Goal: Task Accomplishment & Management: Manage account settings

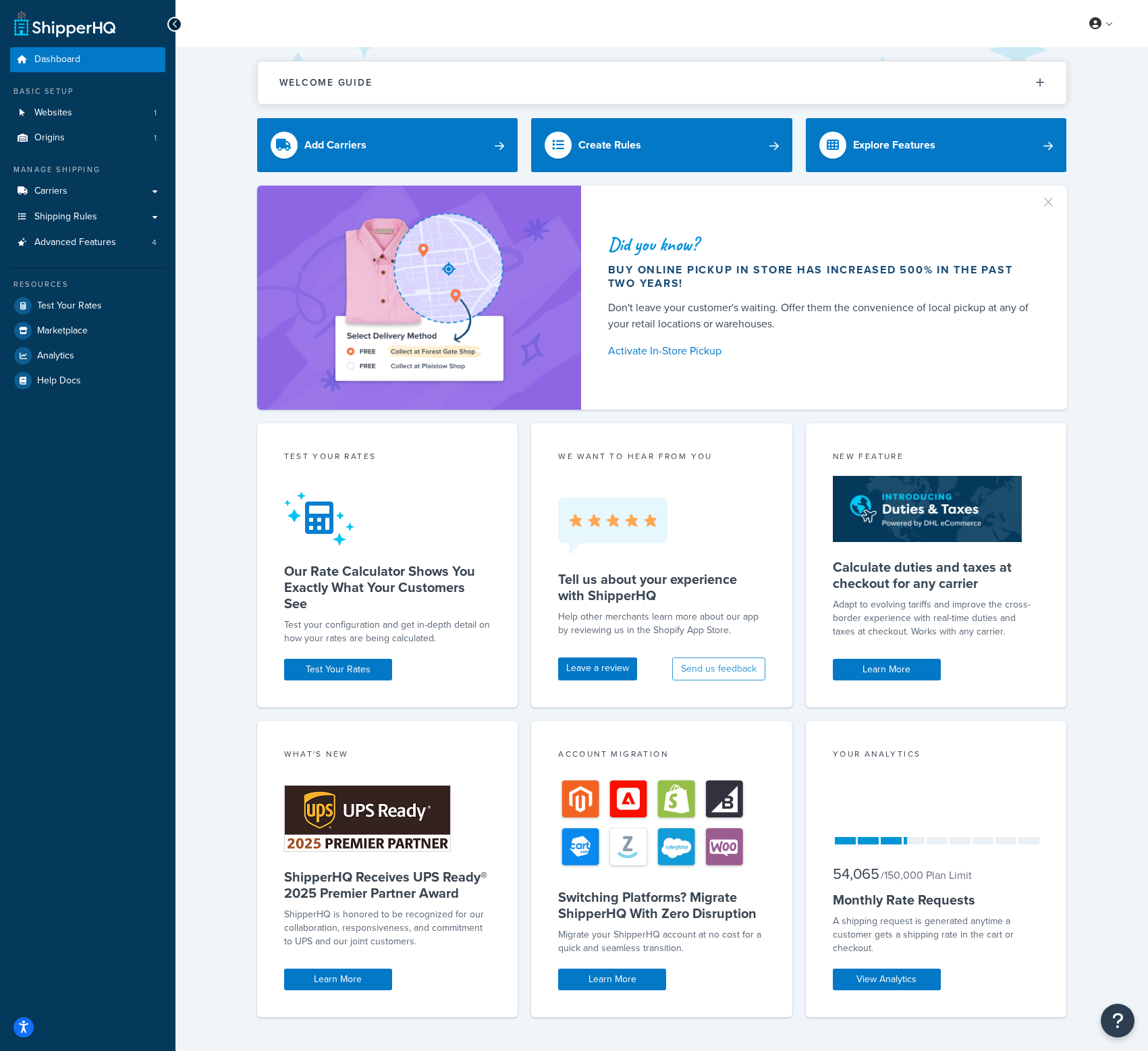
click at [84, 138] on link "Origins 1" at bounding box center [88, 138] width 155 height 25
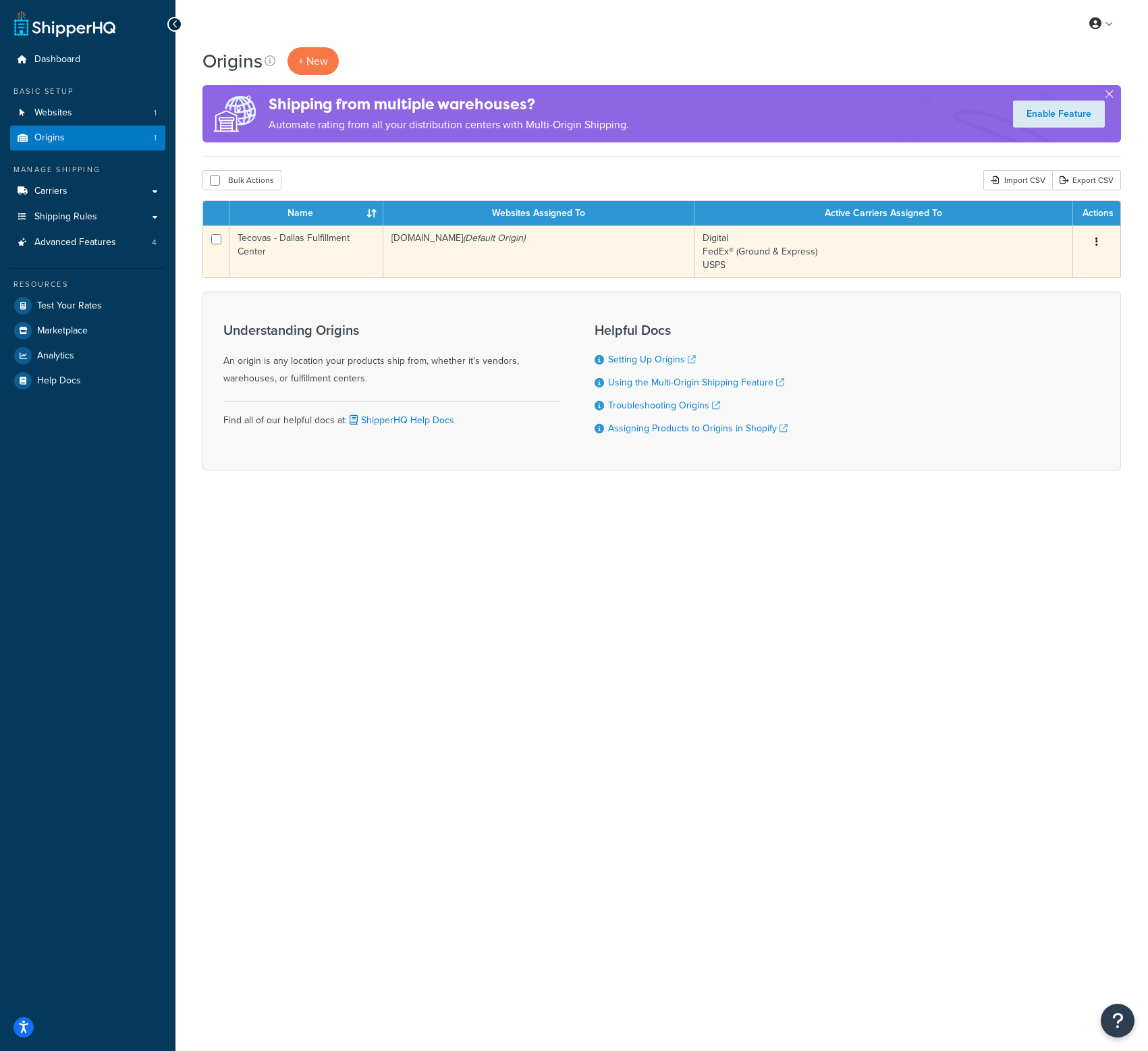
click at [1101, 235] on button "button" at bounding box center [1097, 242] width 19 height 22
click at [1070, 267] on link "Edit" at bounding box center [1052, 267] width 107 height 27
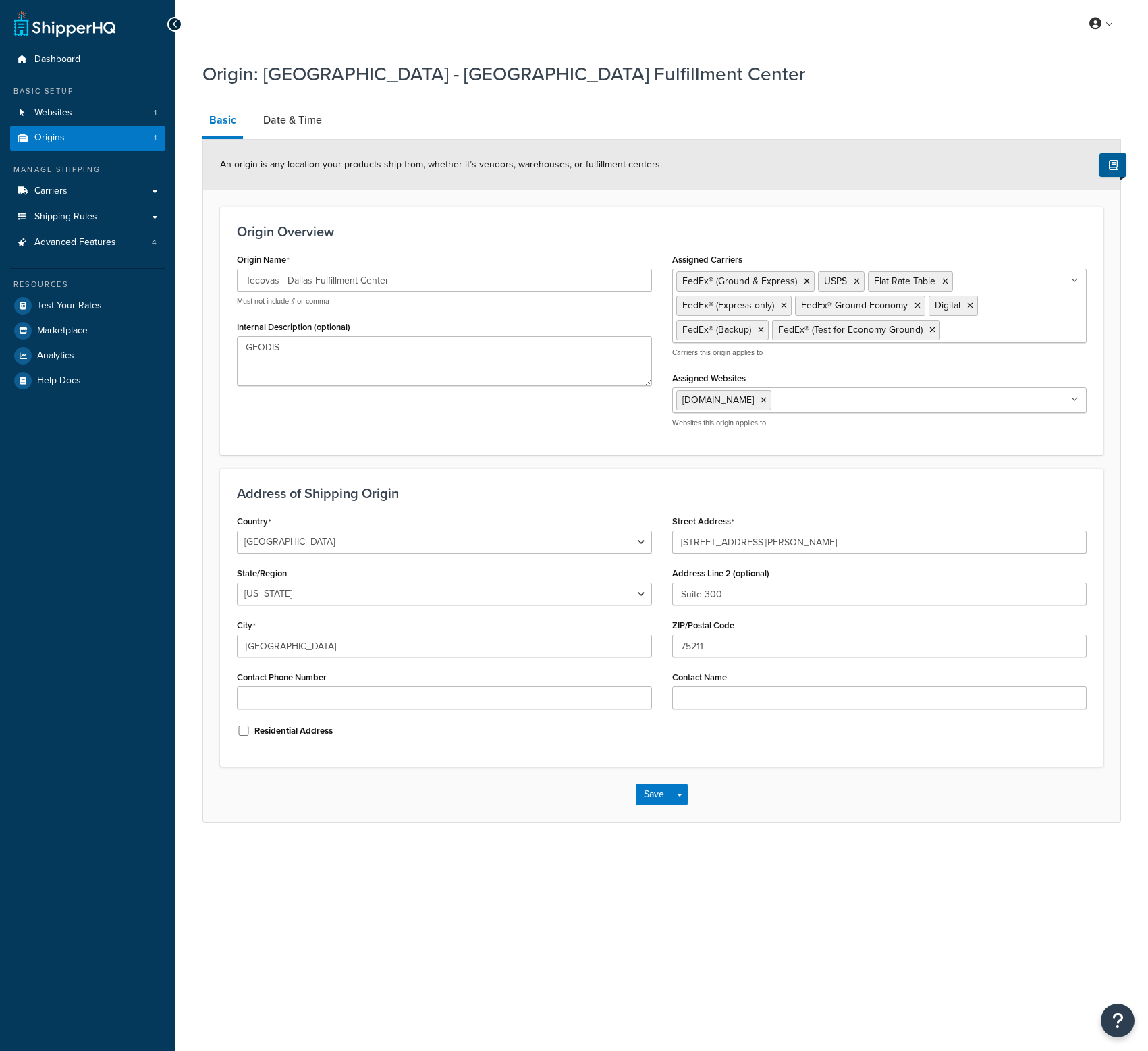
select select "43"
click at [73, 110] on link "Websites 1" at bounding box center [88, 112] width 155 height 25
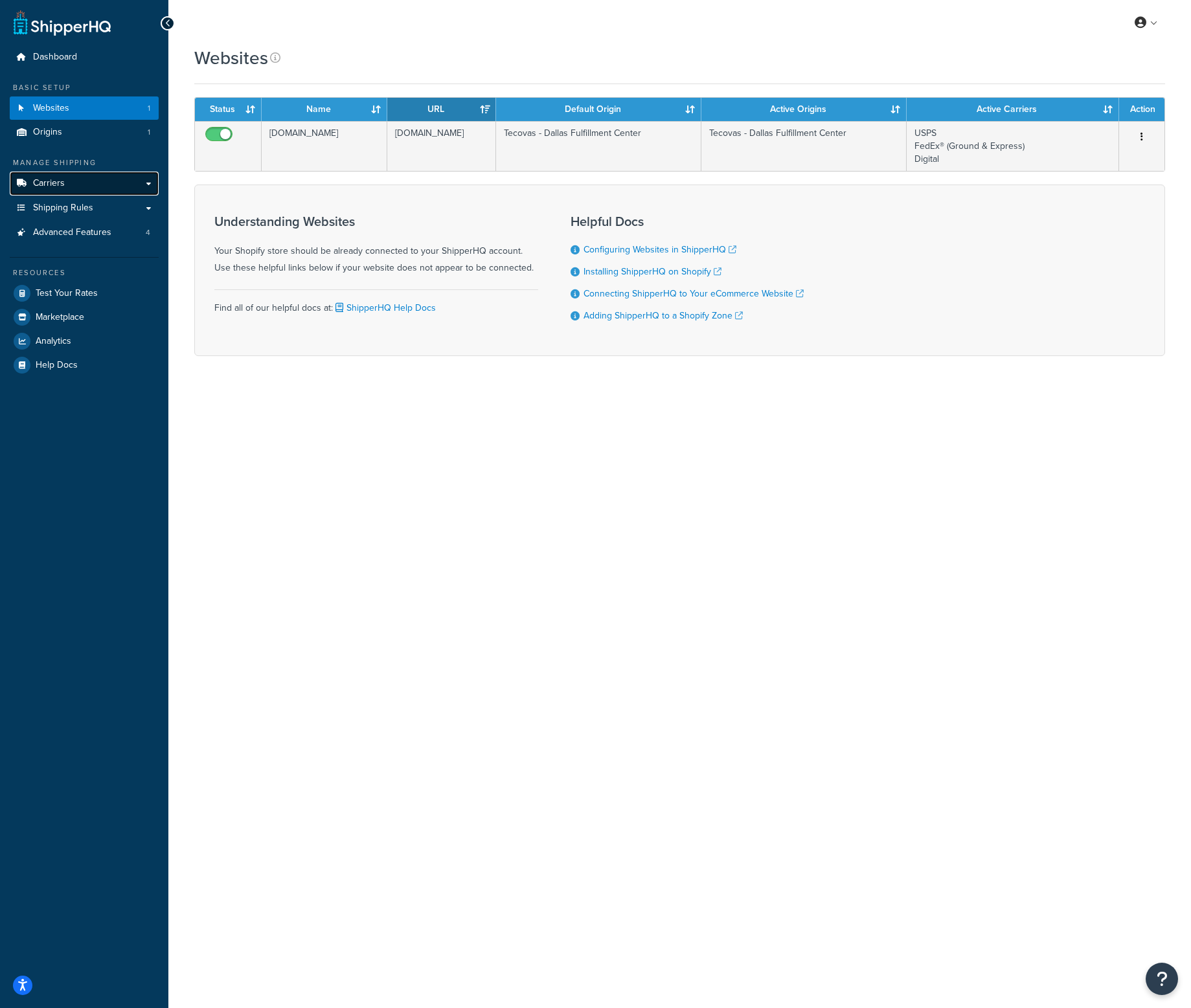
click at [97, 182] on link "Carriers" at bounding box center [84, 183] width 149 height 24
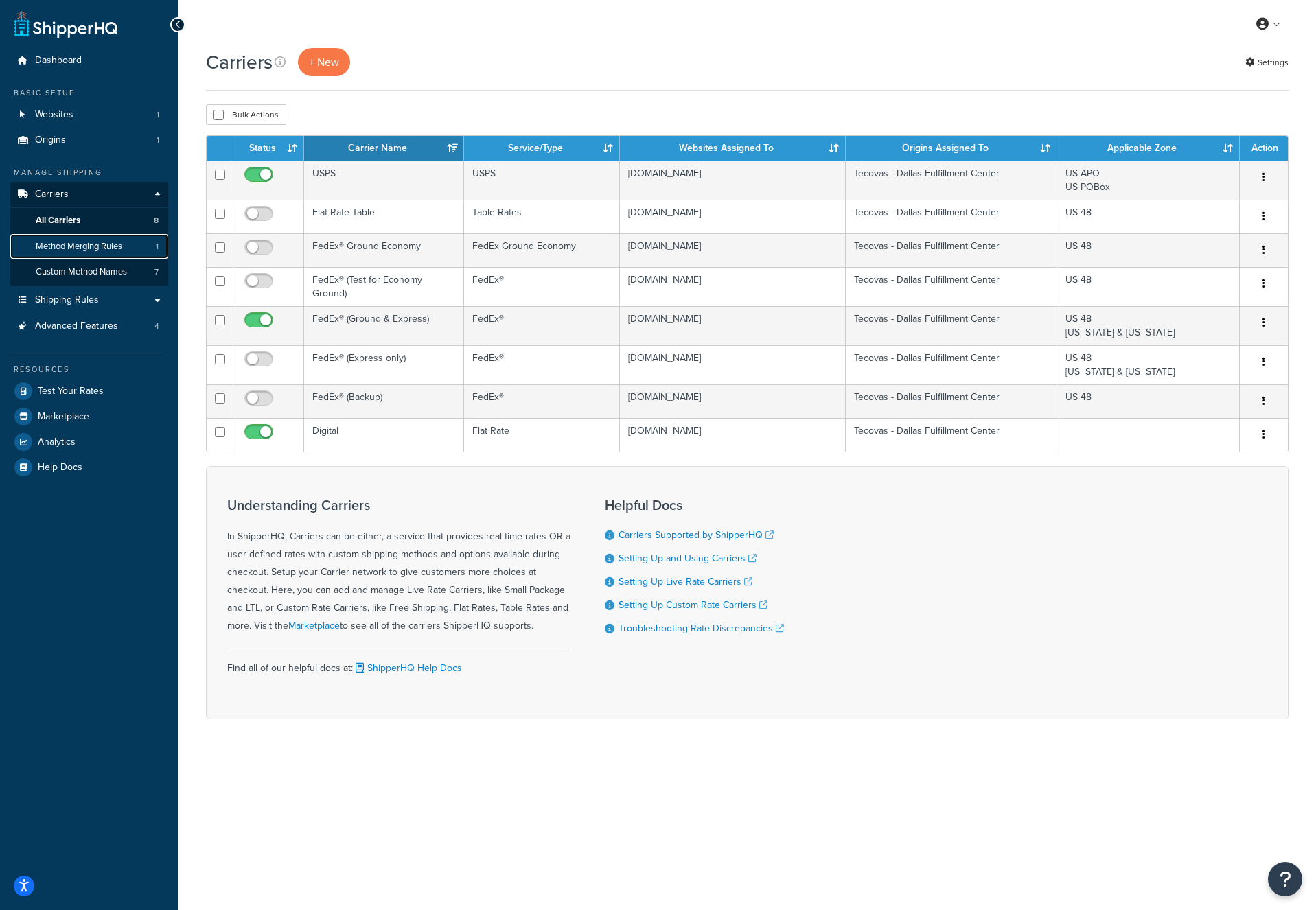
click at [80, 244] on span "Method Merging Rules" at bounding box center [79, 247] width 86 height 12
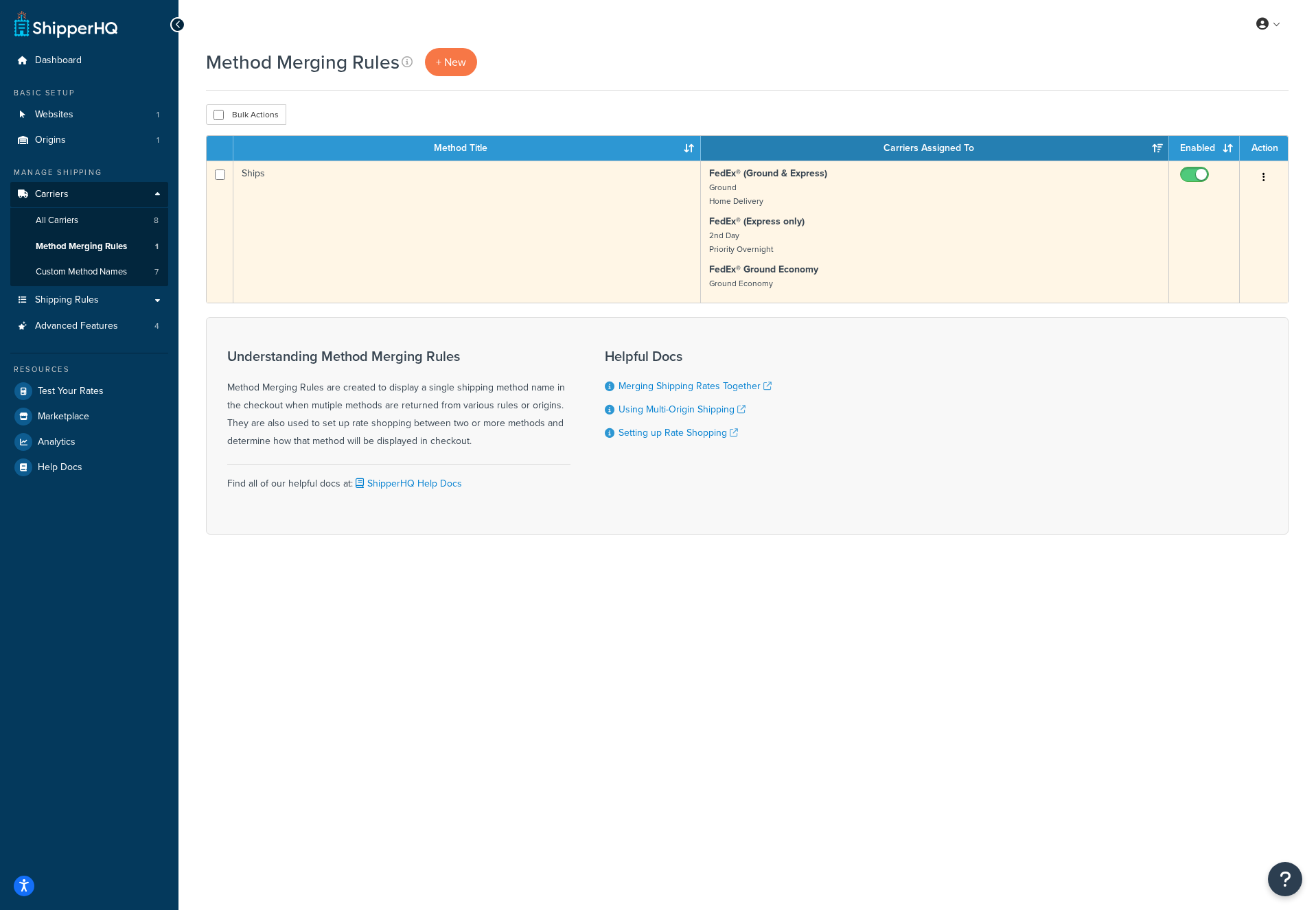
click at [1263, 182] on icon "button" at bounding box center [1263, 177] width 3 height 10
click at [1237, 199] on link "Edit" at bounding box center [1207, 205] width 109 height 28
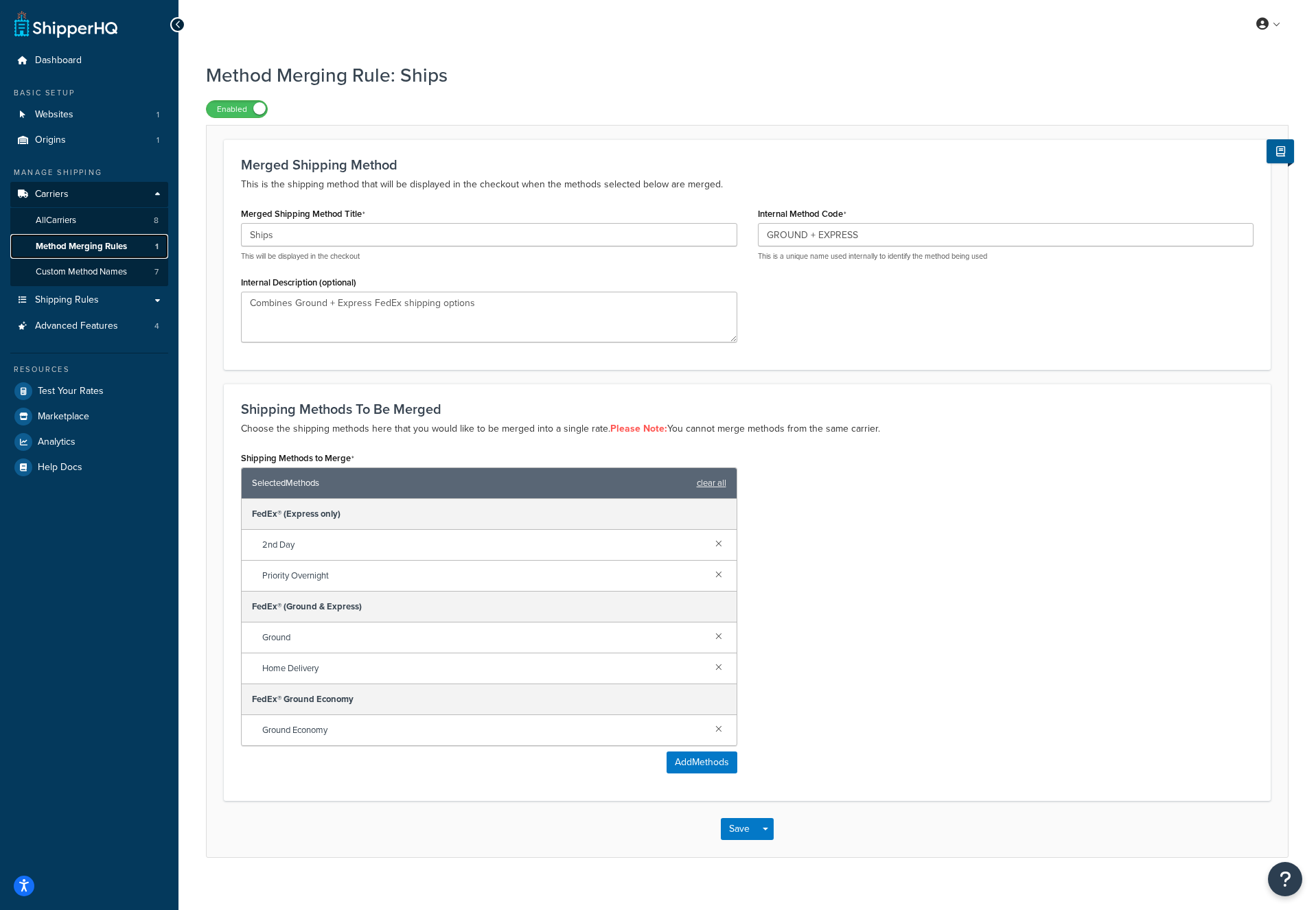
click at [106, 245] on span "Method Merging Rules" at bounding box center [81, 247] width 91 height 12
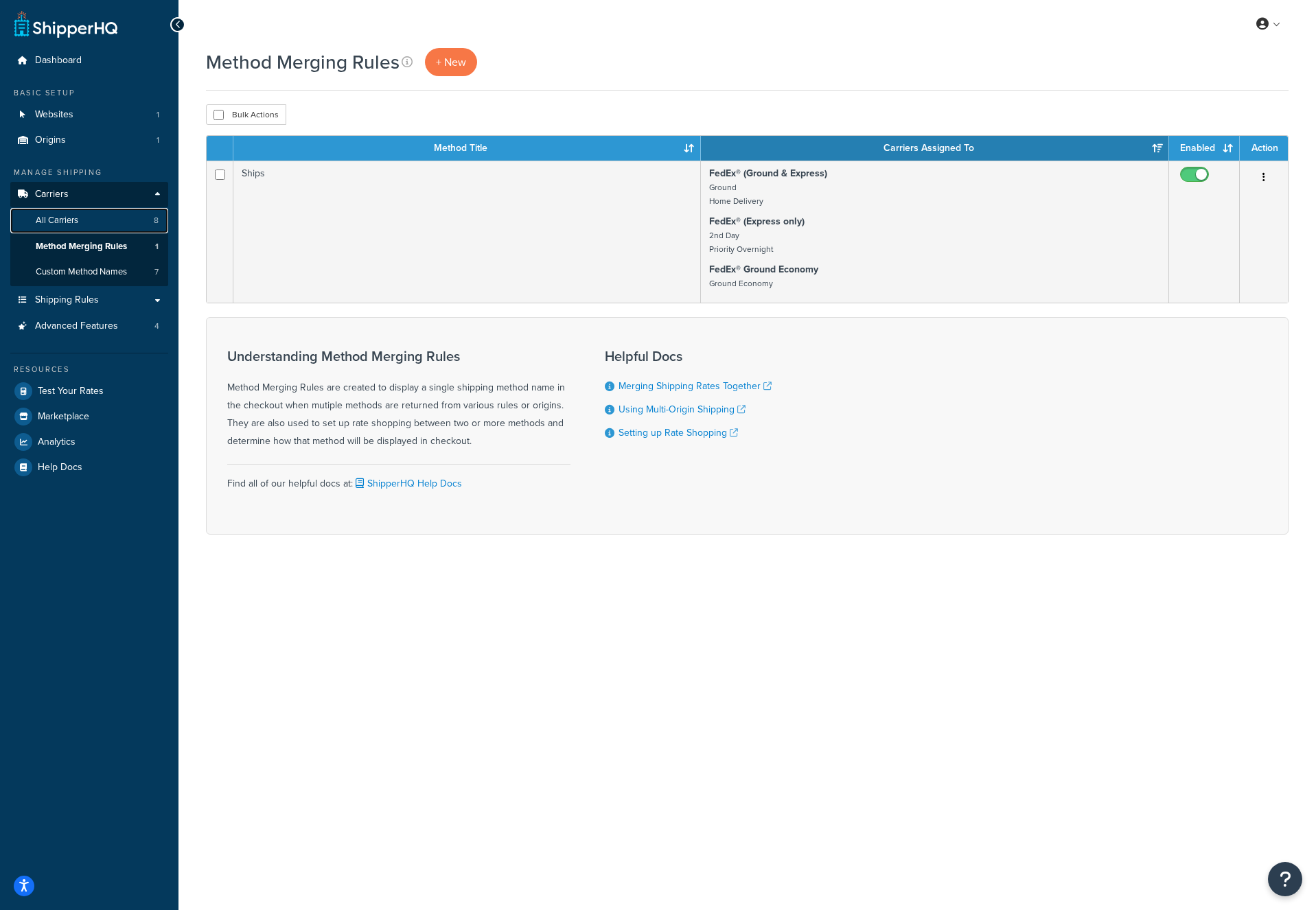
click at [56, 229] on link "All Carriers 8" at bounding box center [89, 220] width 158 height 25
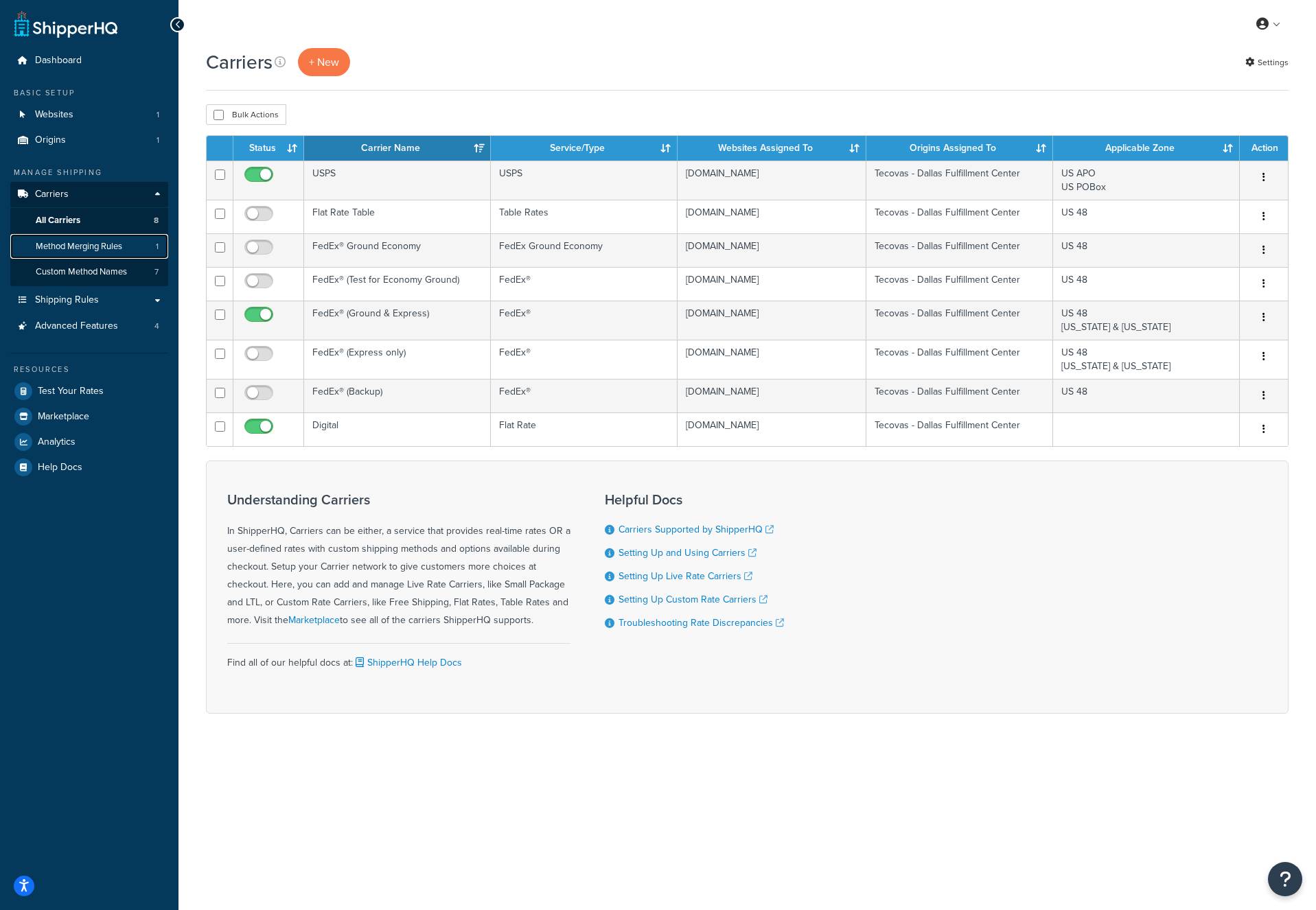
click at [78, 247] on span "Method Merging Rules" at bounding box center [79, 247] width 86 height 12
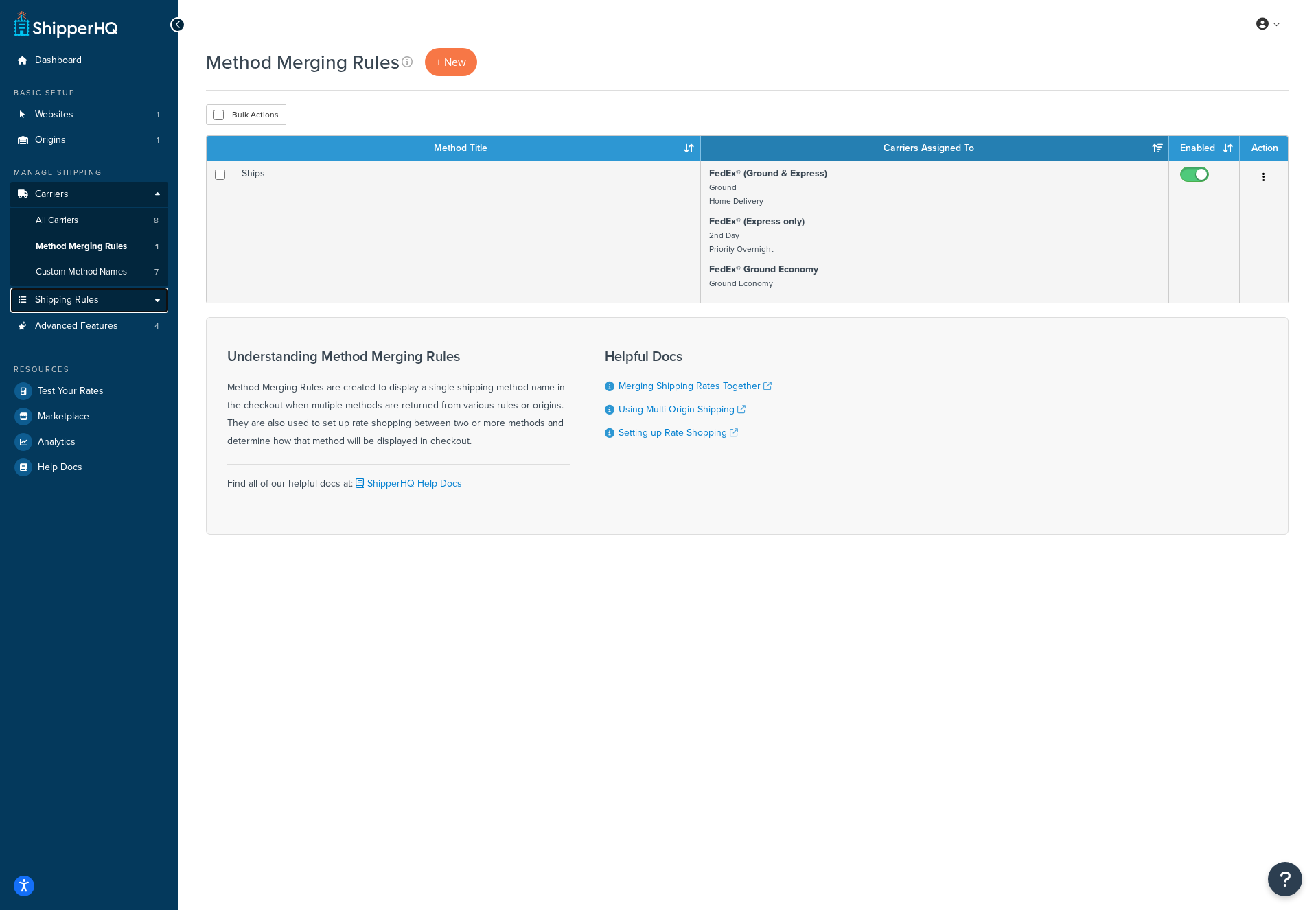
click at [79, 287] on link "Shipping Rules" at bounding box center [89, 300] width 158 height 25
click at [76, 277] on span "Custom Method Names" at bounding box center [81, 272] width 91 height 12
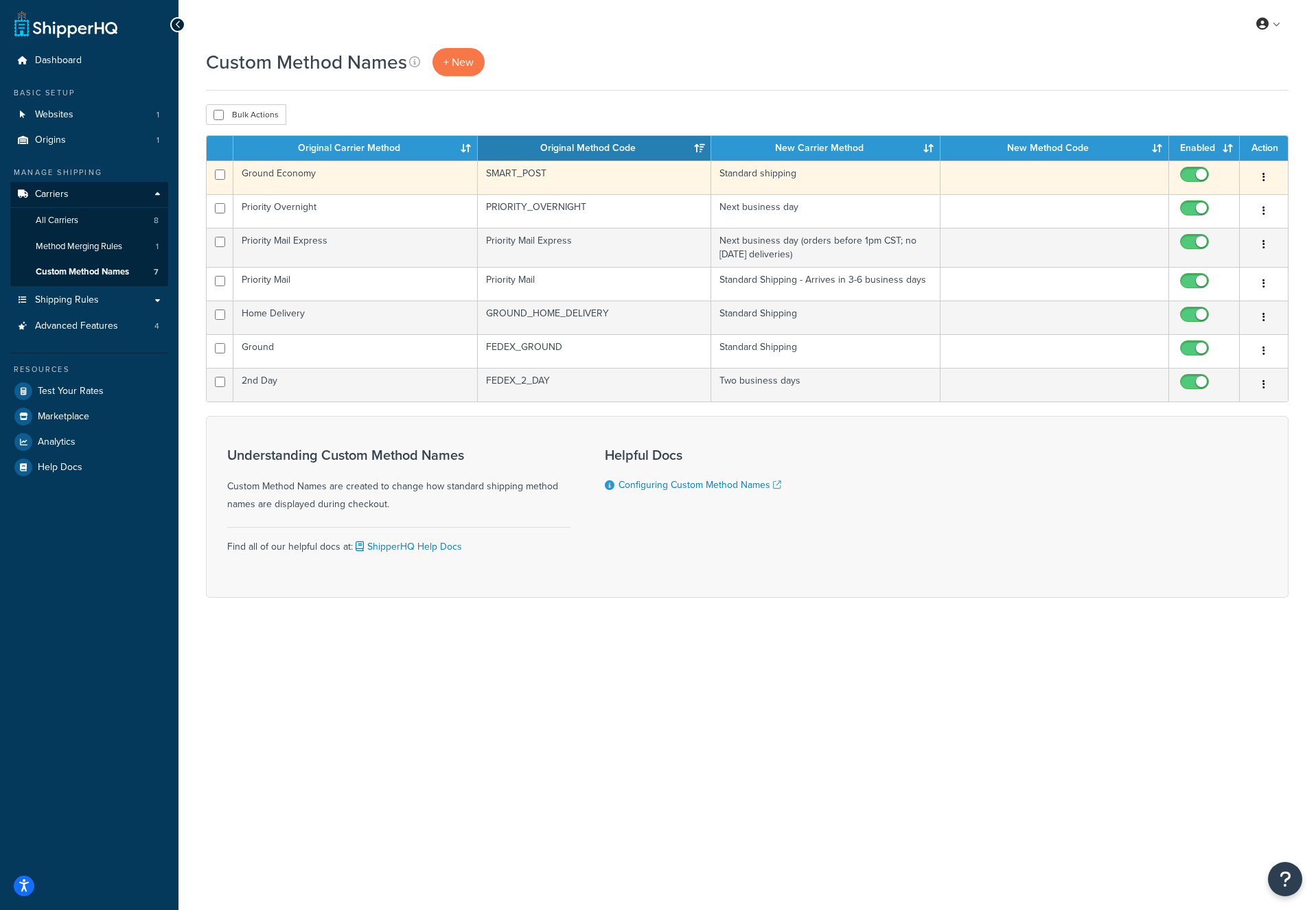
click at [1263, 172] on icon "button" at bounding box center [1263, 177] width 3 height 10
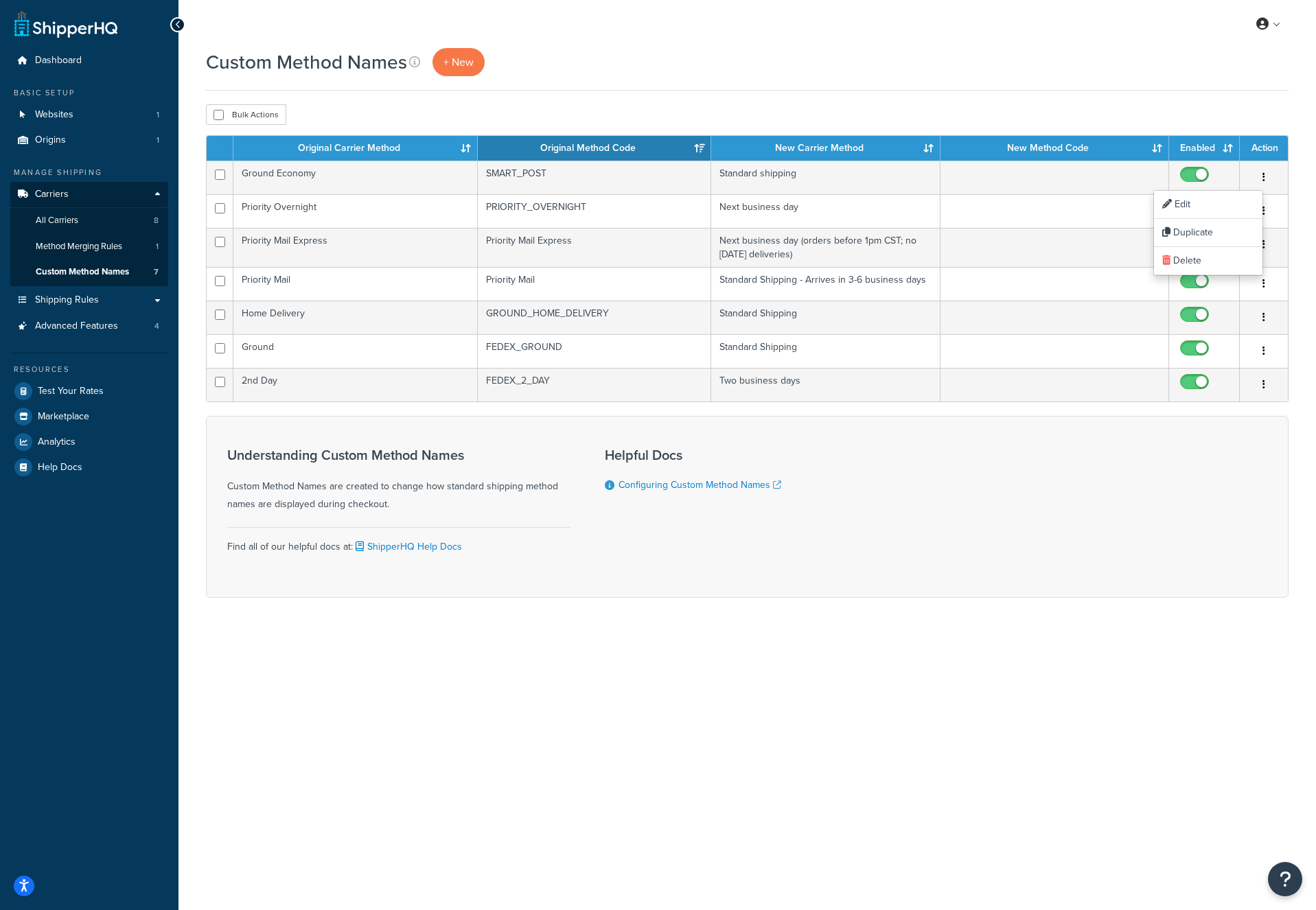
click at [1262, 82] on div "Custom Method Names + New" at bounding box center [746, 69] width 1083 height 42
click at [100, 301] on link "Shipping Rules" at bounding box center [89, 300] width 158 height 25
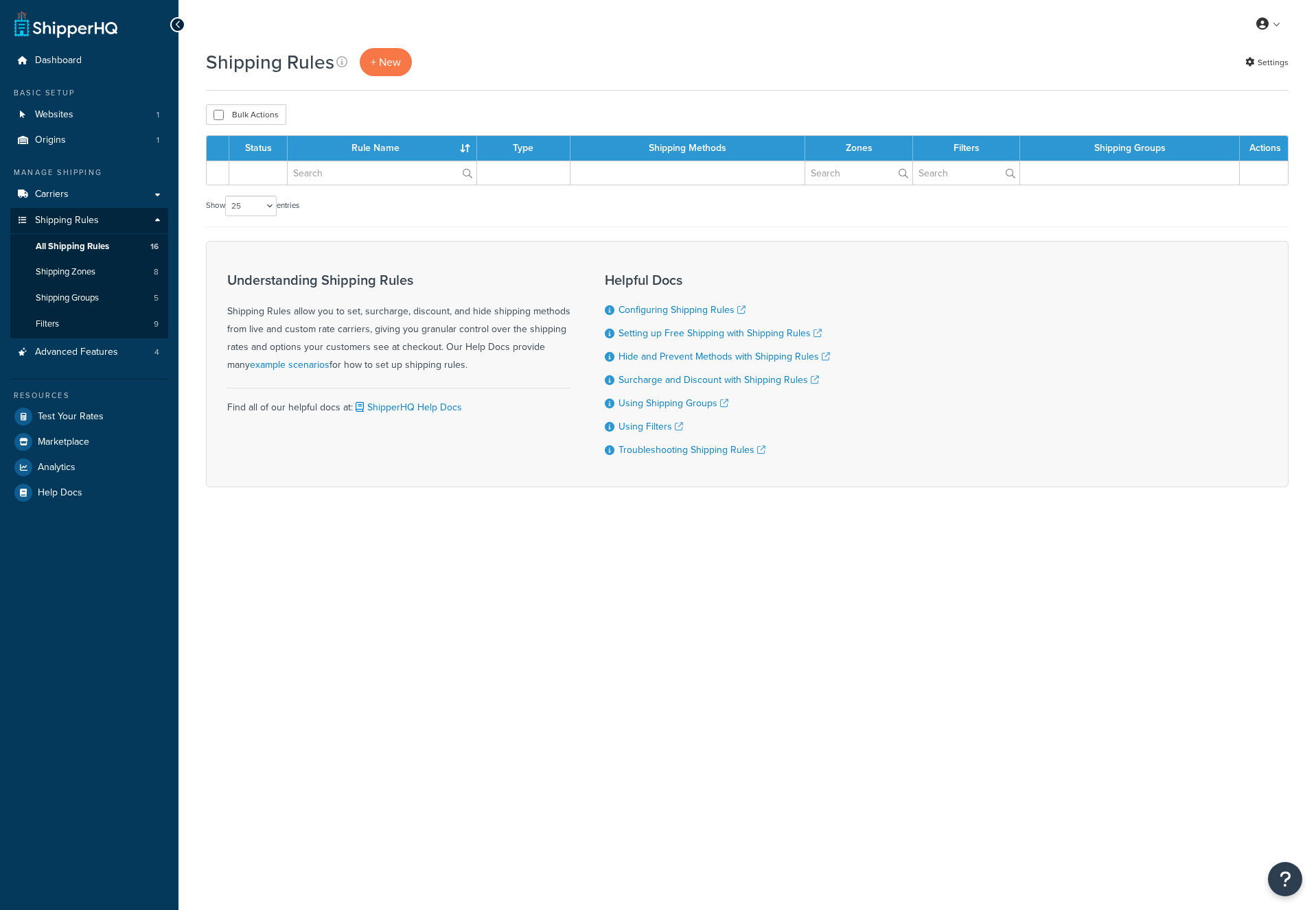
select select "25"
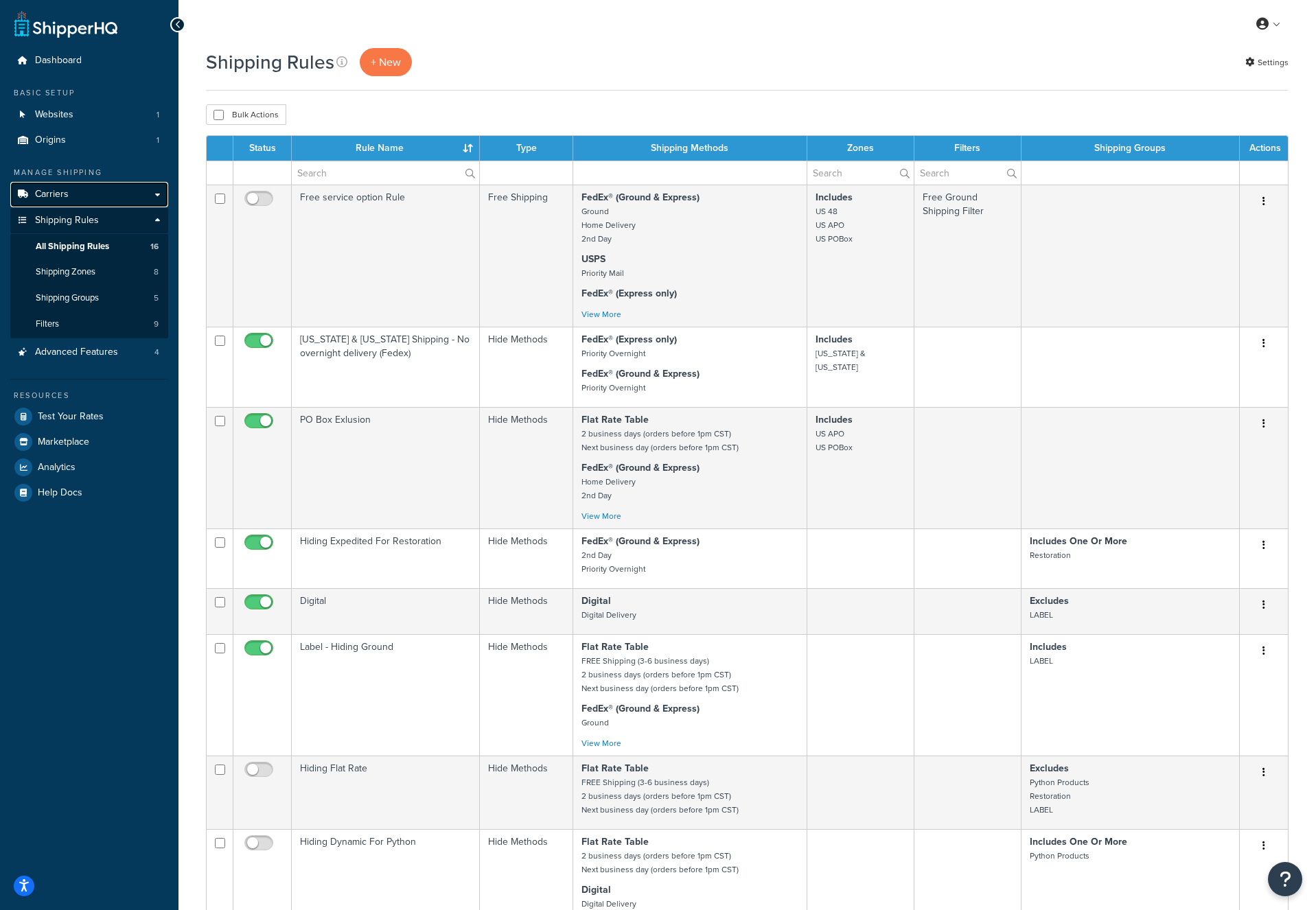
click at [121, 197] on link "Carriers" at bounding box center [89, 194] width 158 height 25
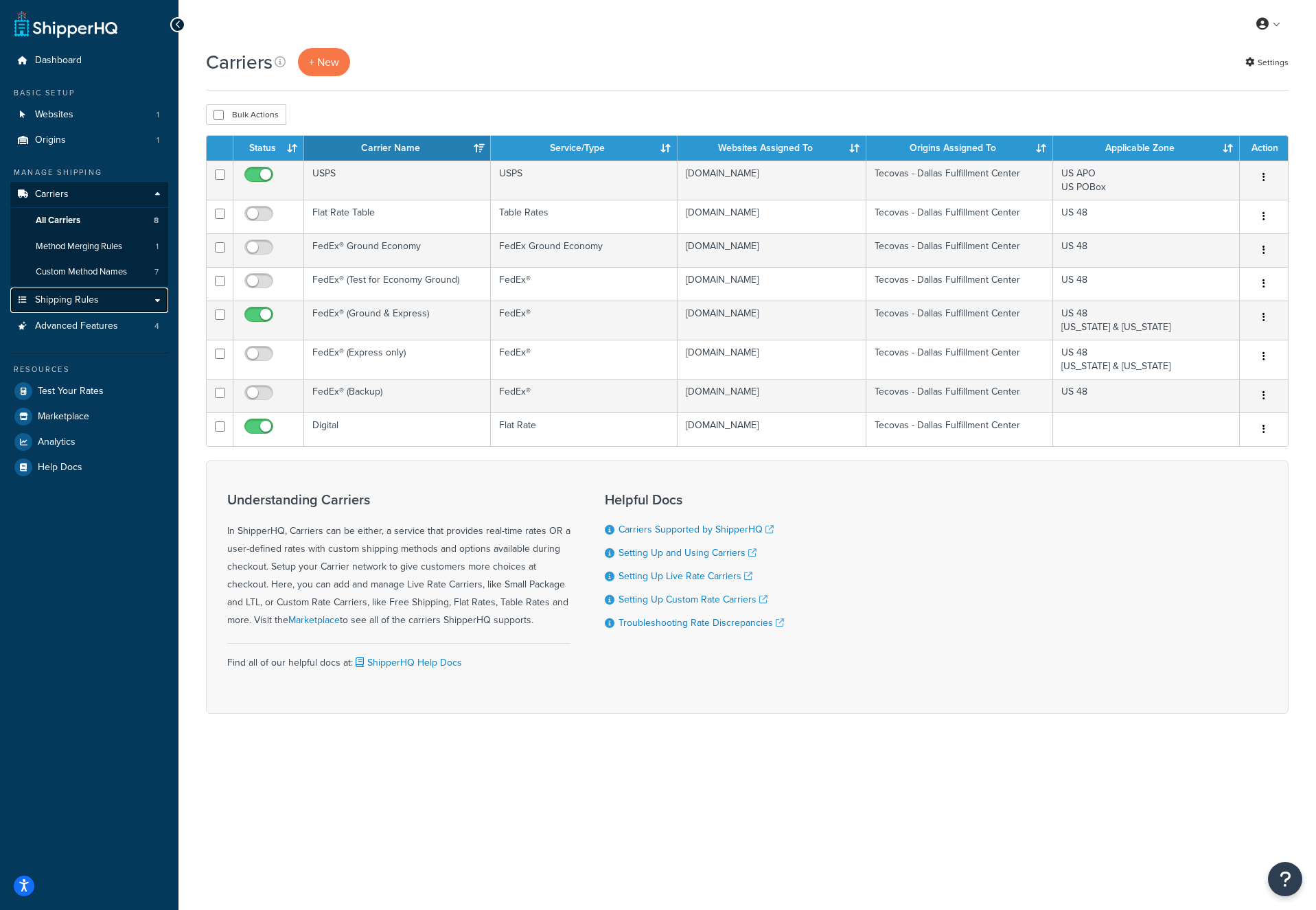
click at [82, 300] on span "Shipping Rules" at bounding box center [66, 301] width 63 height 12
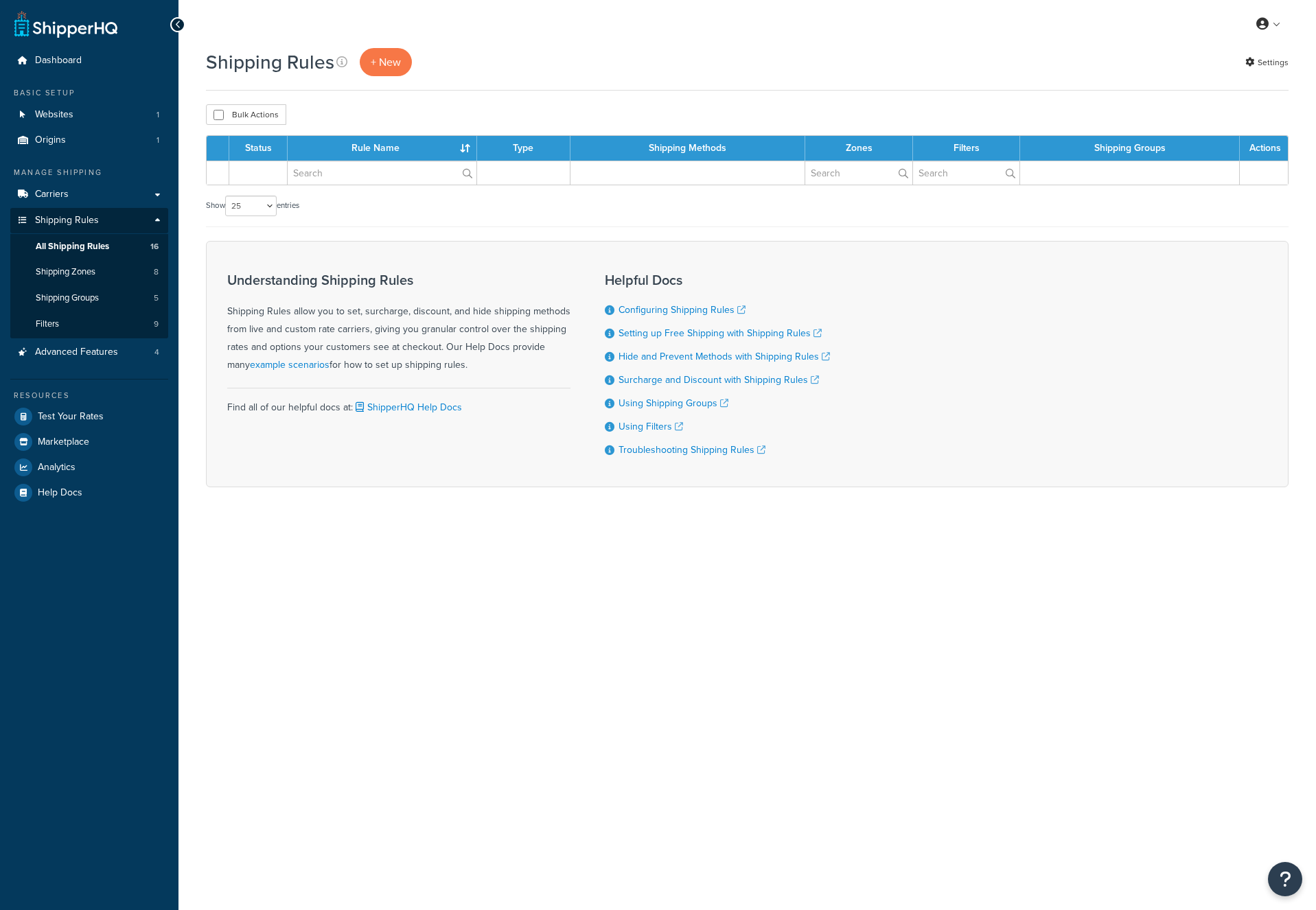
select select "25"
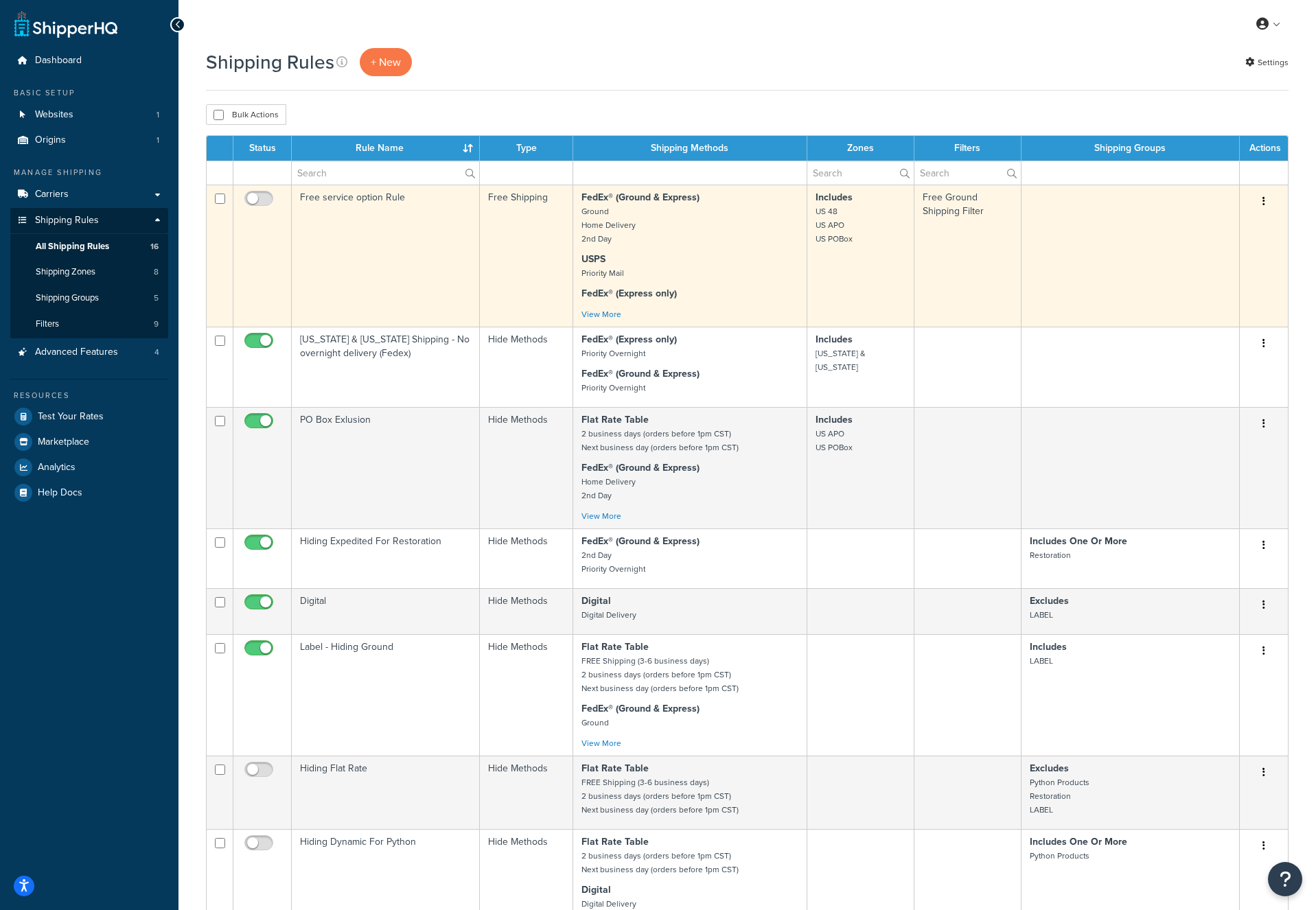
click at [1267, 207] on button "button" at bounding box center [1263, 202] width 19 height 22
click at [1199, 225] on link "Edit" at bounding box center [1218, 227] width 109 height 28
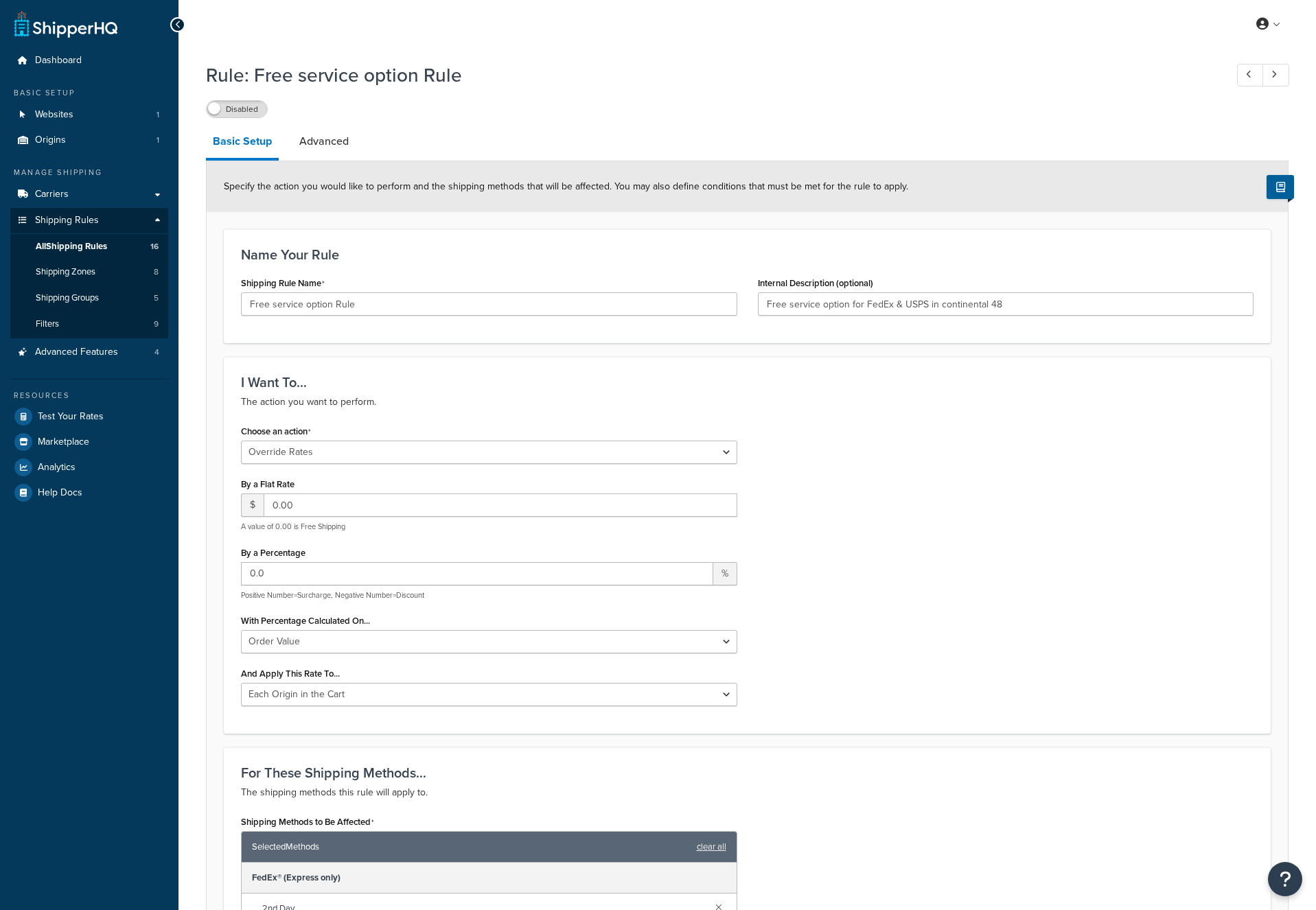
select select "OVERRIDE"
select select "LOCATION"
click at [87, 243] on span "All Shipping Rules" at bounding box center [71, 247] width 71 height 12
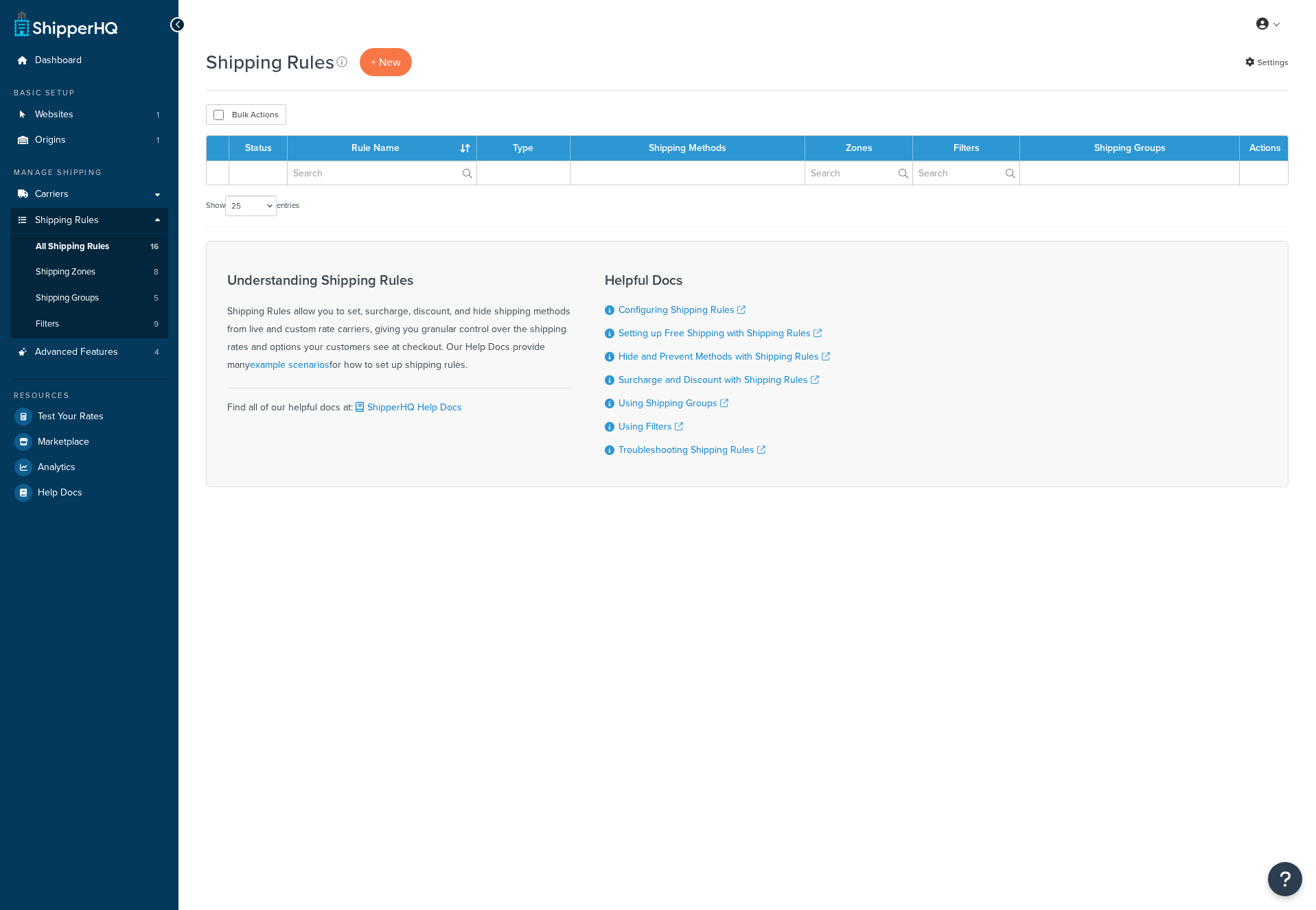
select select "25"
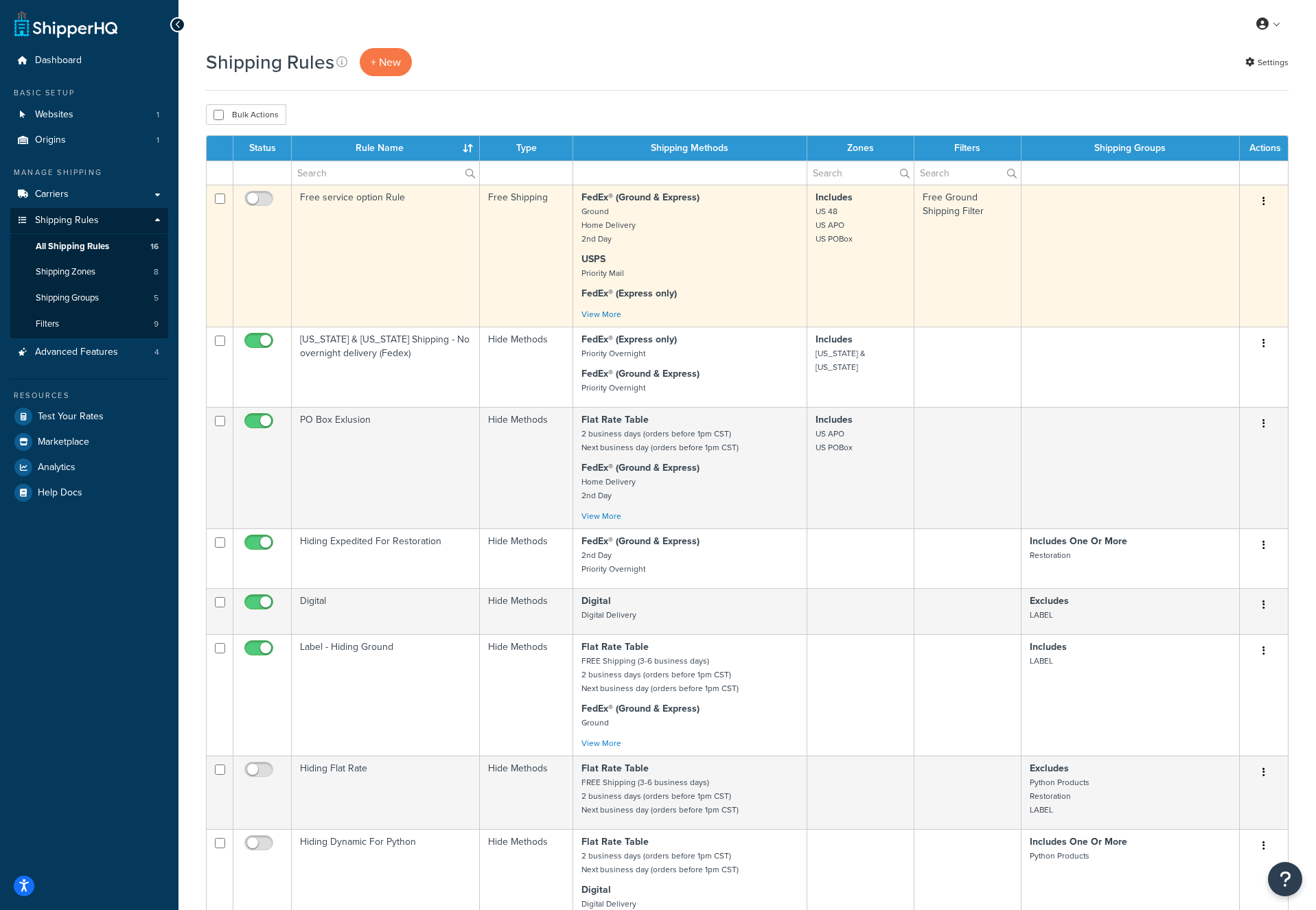
click at [1261, 198] on button "button" at bounding box center [1263, 202] width 19 height 22
click at [1234, 217] on link "Edit" at bounding box center [1218, 227] width 109 height 28
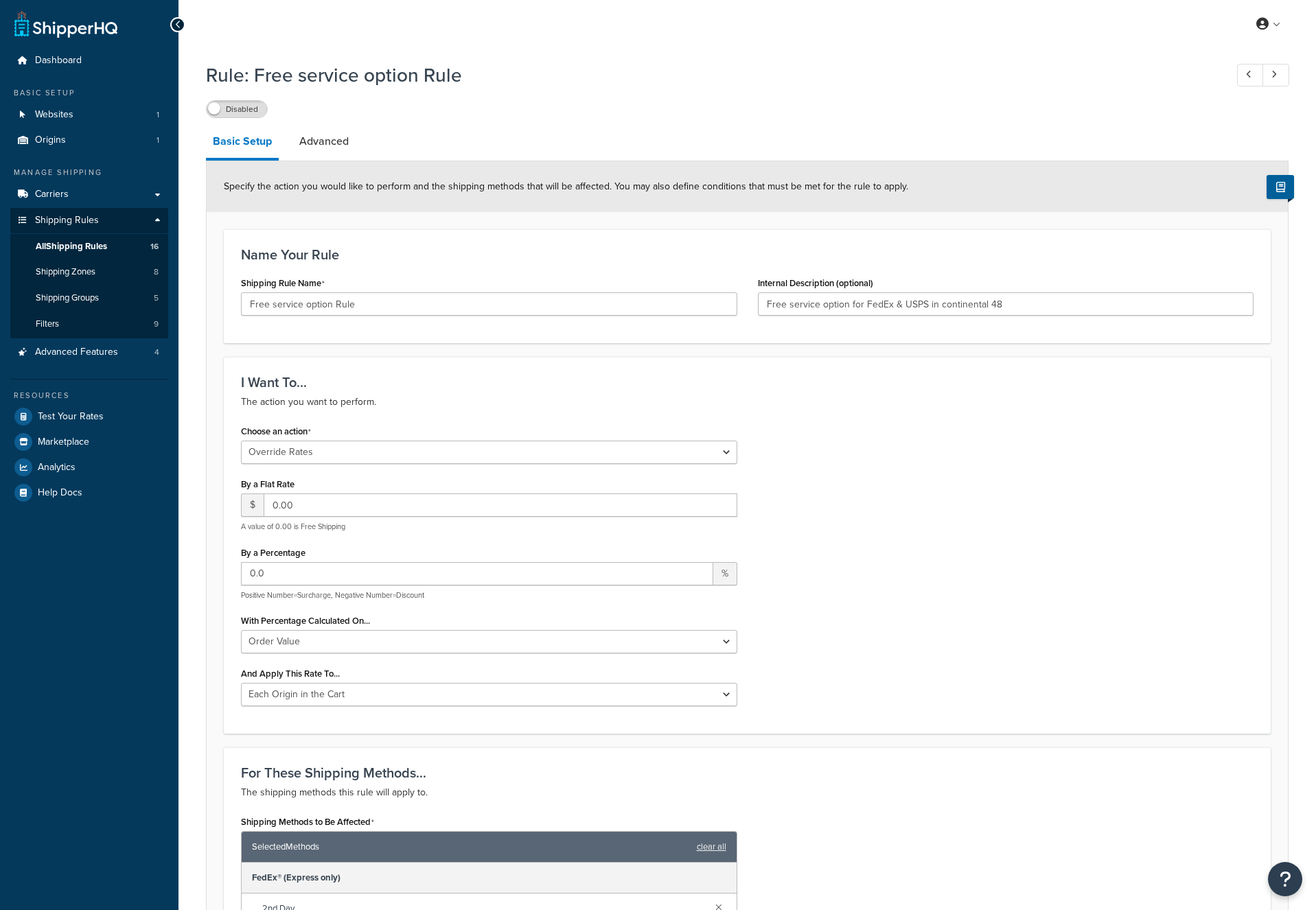
select select "OVERRIDE"
select select "LOCATION"
click at [92, 250] on span "All Shipping Rules" at bounding box center [71, 247] width 71 height 12
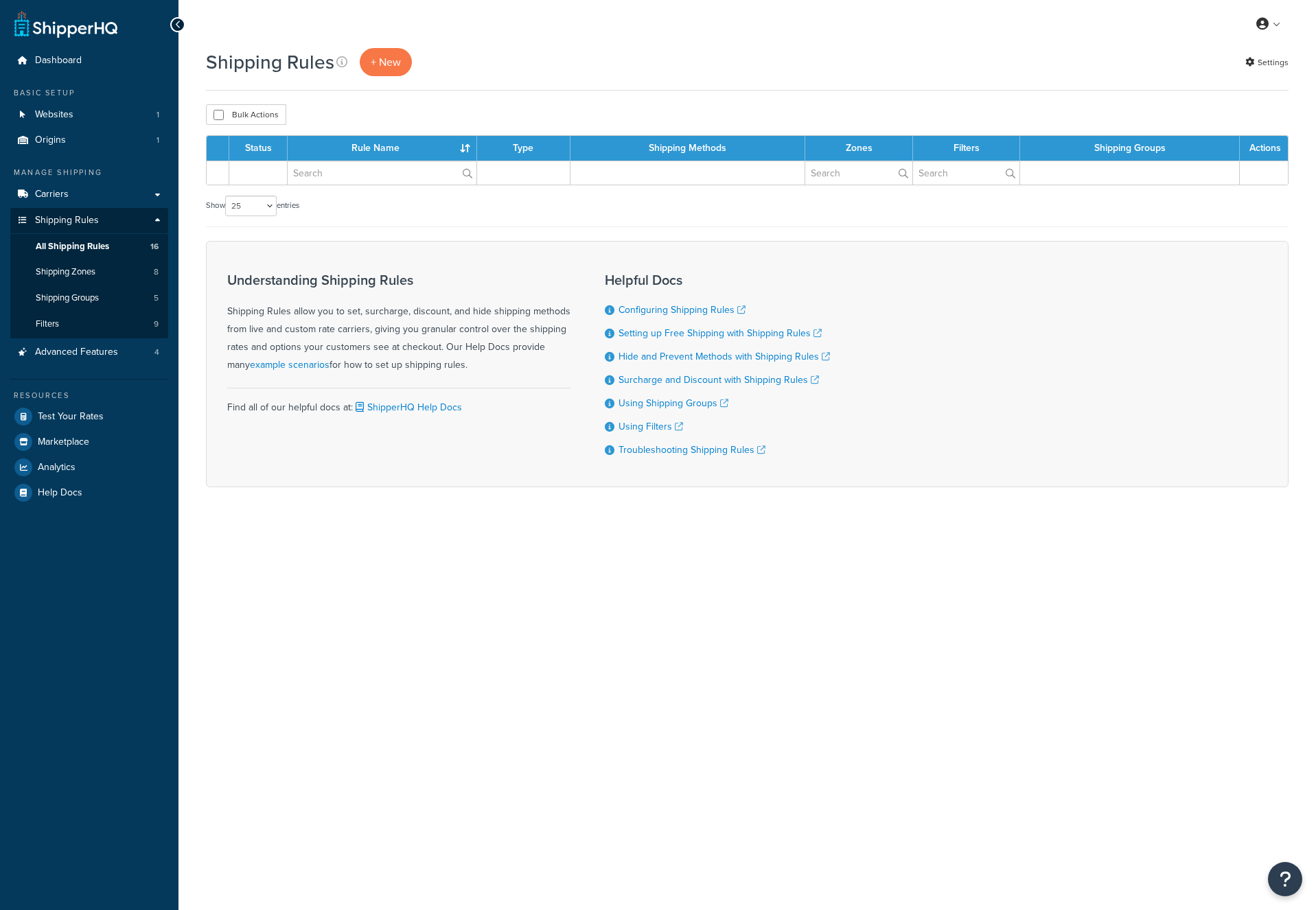
select select "25"
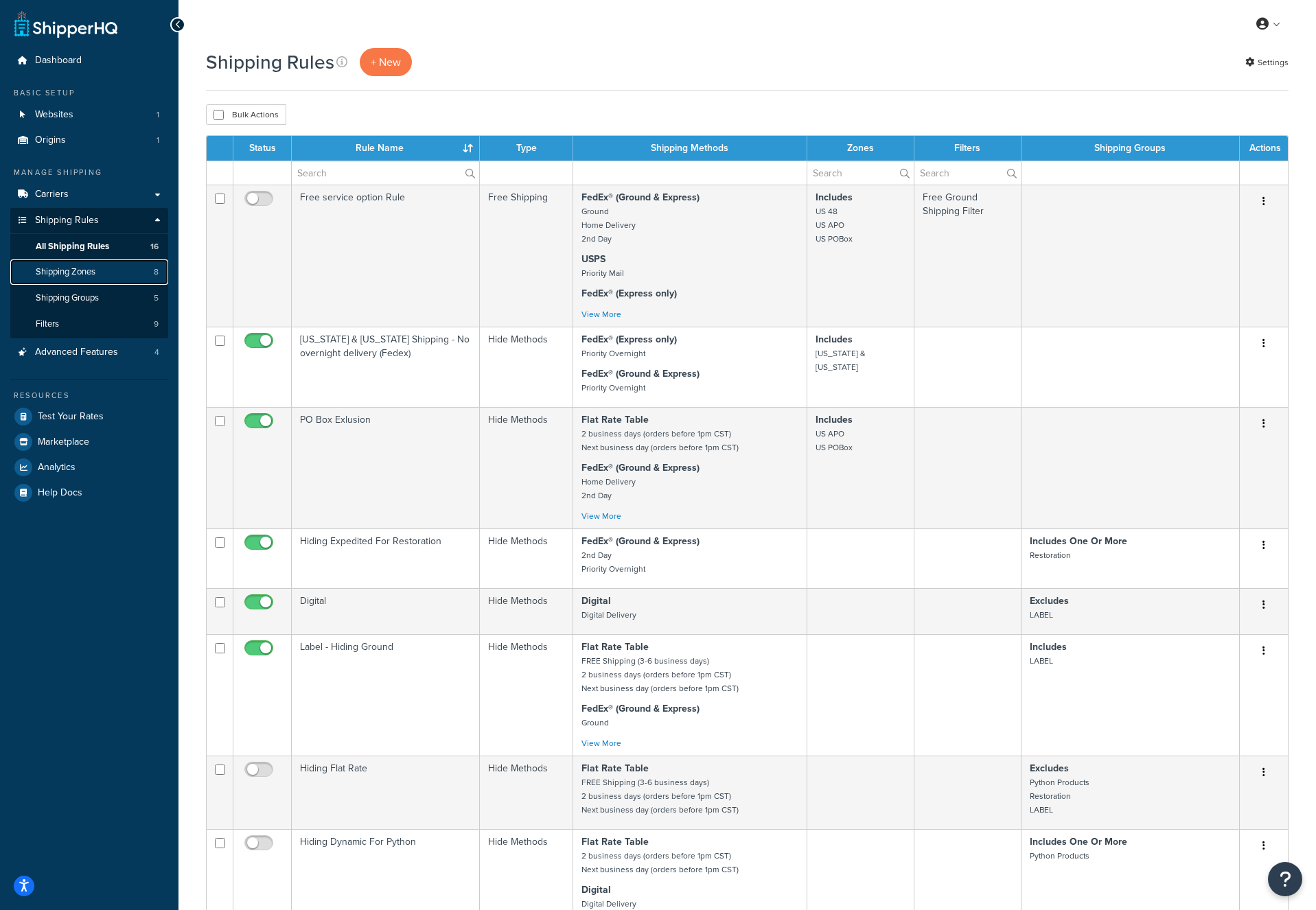
click at [76, 279] on link "Shipping Zones 8" at bounding box center [89, 272] width 158 height 25
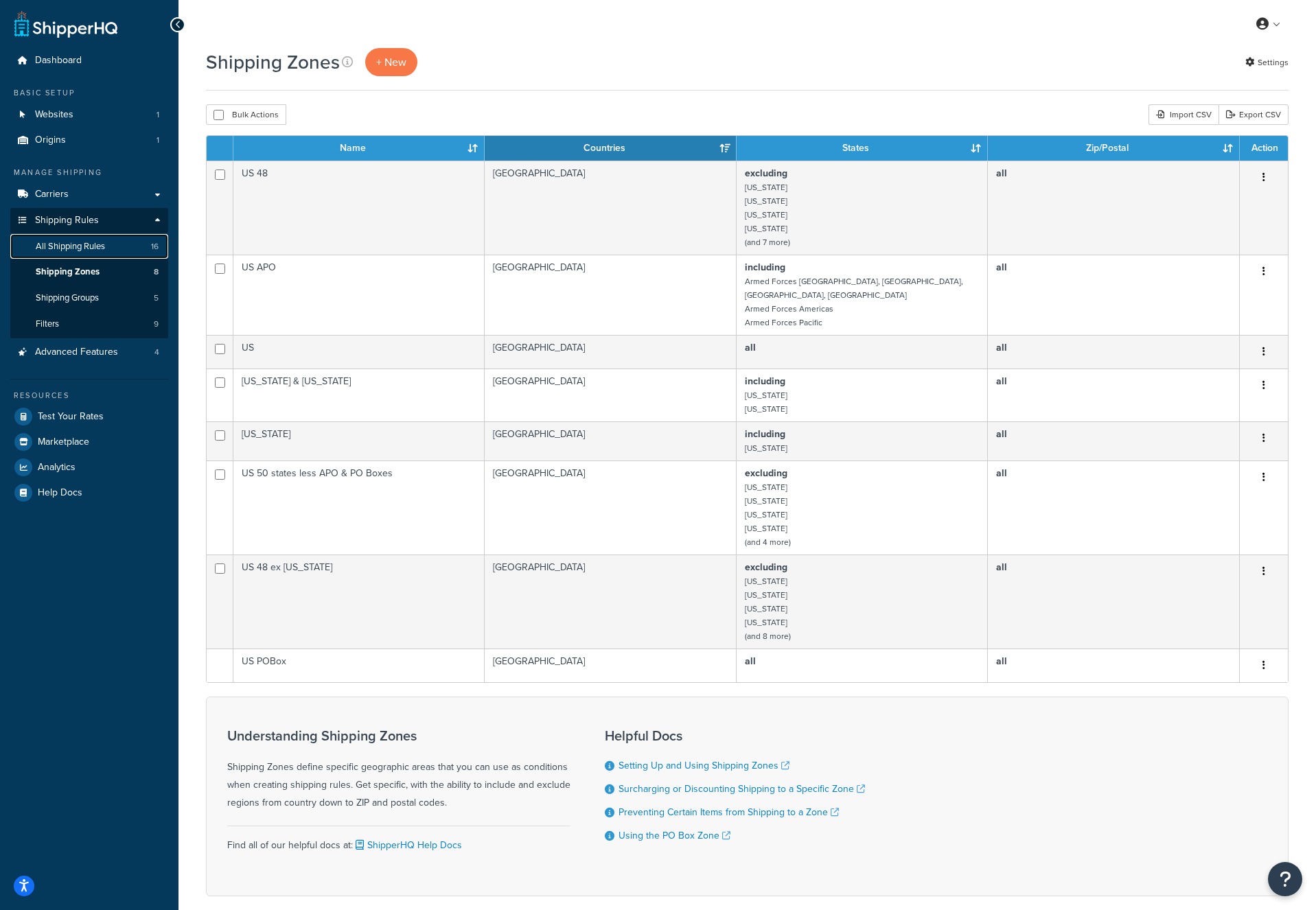
click at [89, 250] on span "All Shipping Rules" at bounding box center [70, 247] width 69 height 12
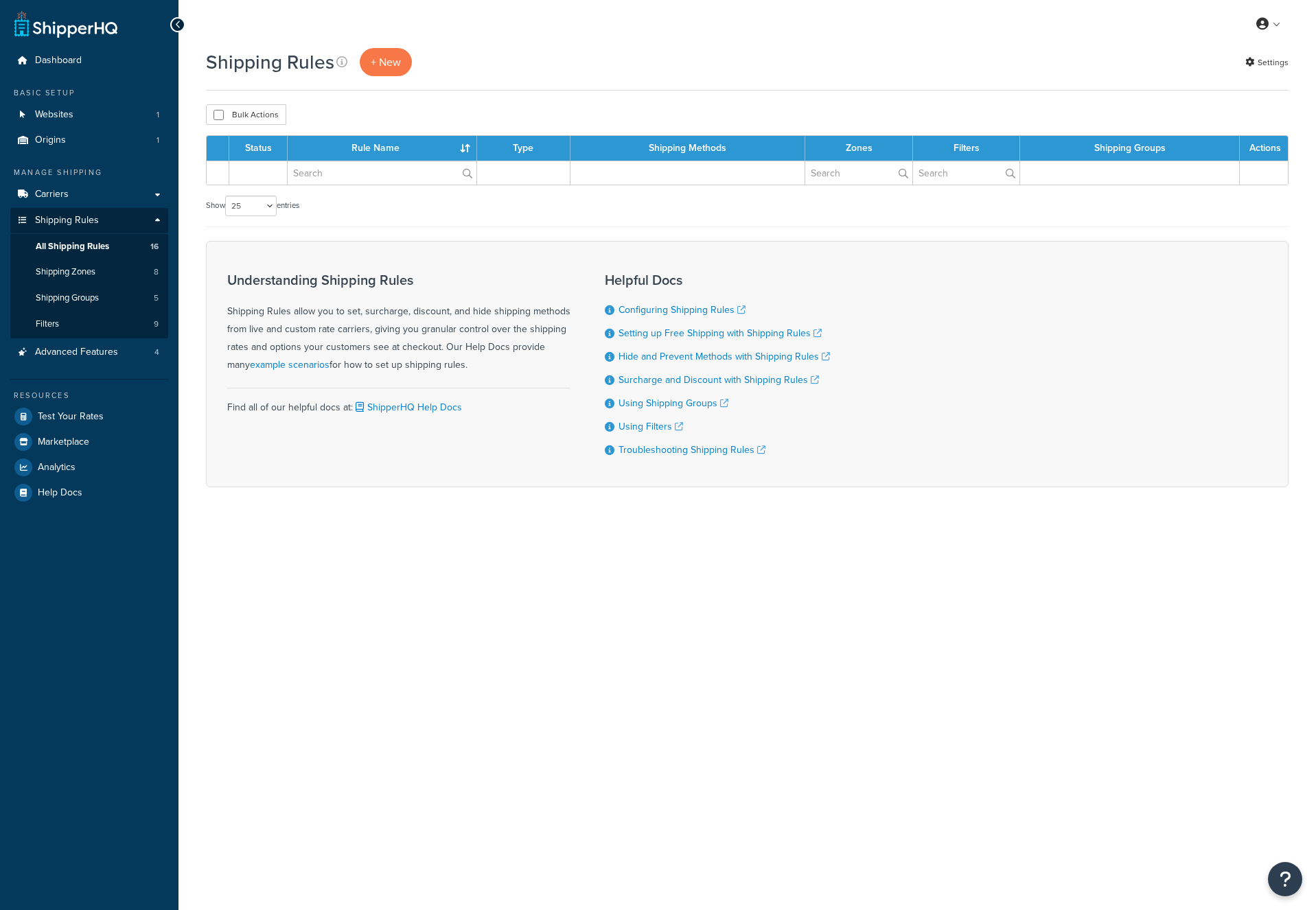
select select "25"
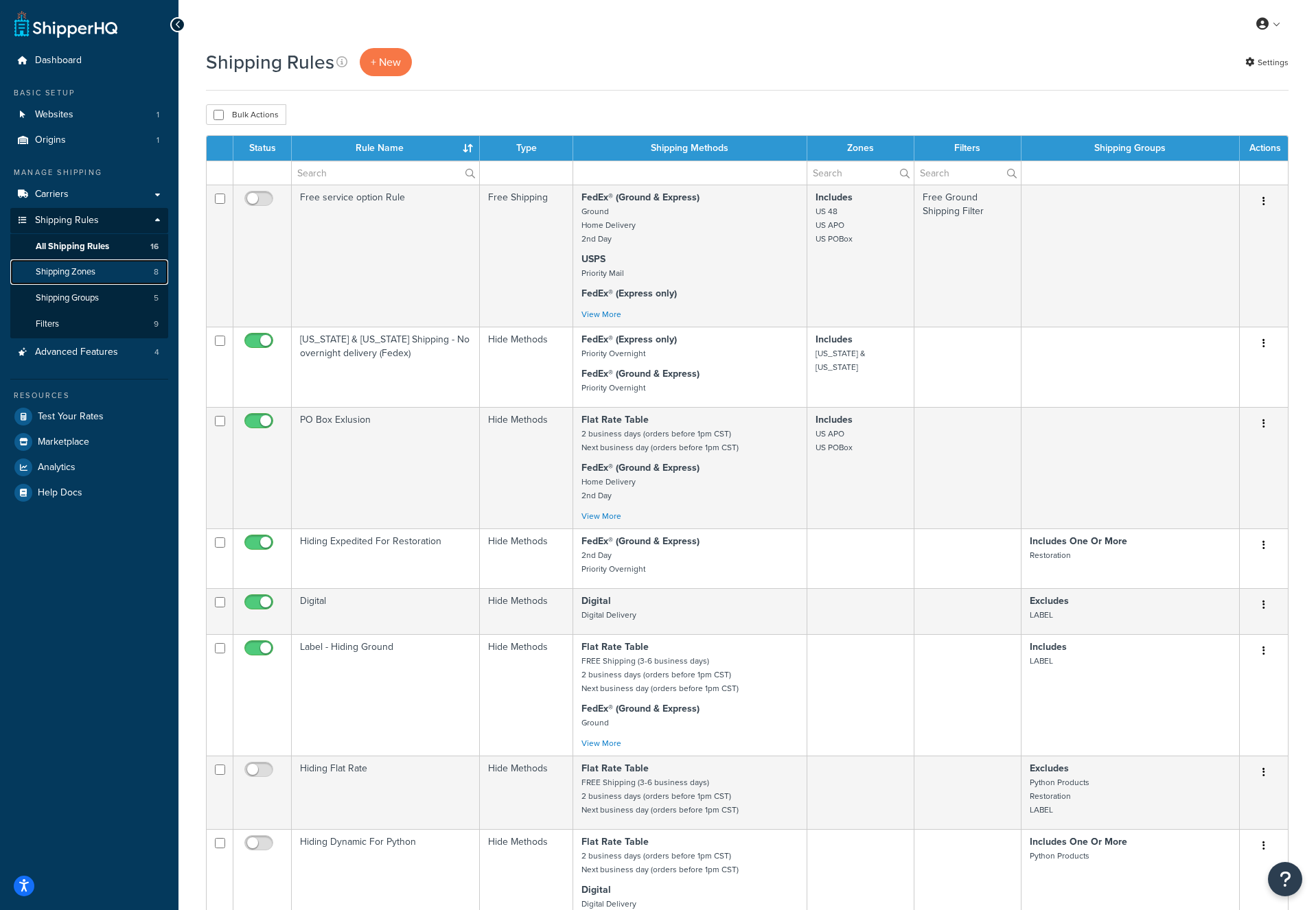
click at [108, 266] on link "Shipping Zones 8" at bounding box center [89, 272] width 158 height 25
